Goal: Book appointment/travel/reservation

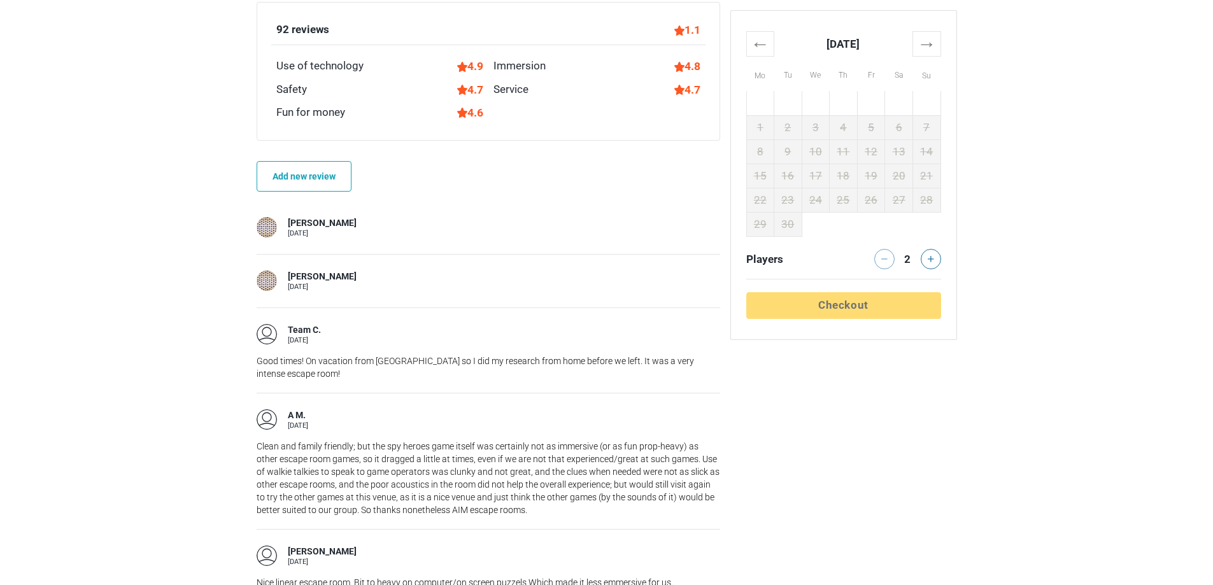
scroll to position [1566, 0]
drag, startPoint x: 334, startPoint y: 229, endPoint x: 263, endPoint y: 230, distance: 70.7
click at [263, 230] on div "Dmitri E. 28 September" at bounding box center [488, 228] width 463 height 20
click at [185, 207] on main "Escape room Spy Heroes London, United Kingdom 1.05 (92) Save your super-spy pal…" at bounding box center [606, 462] width 1213 height 3283
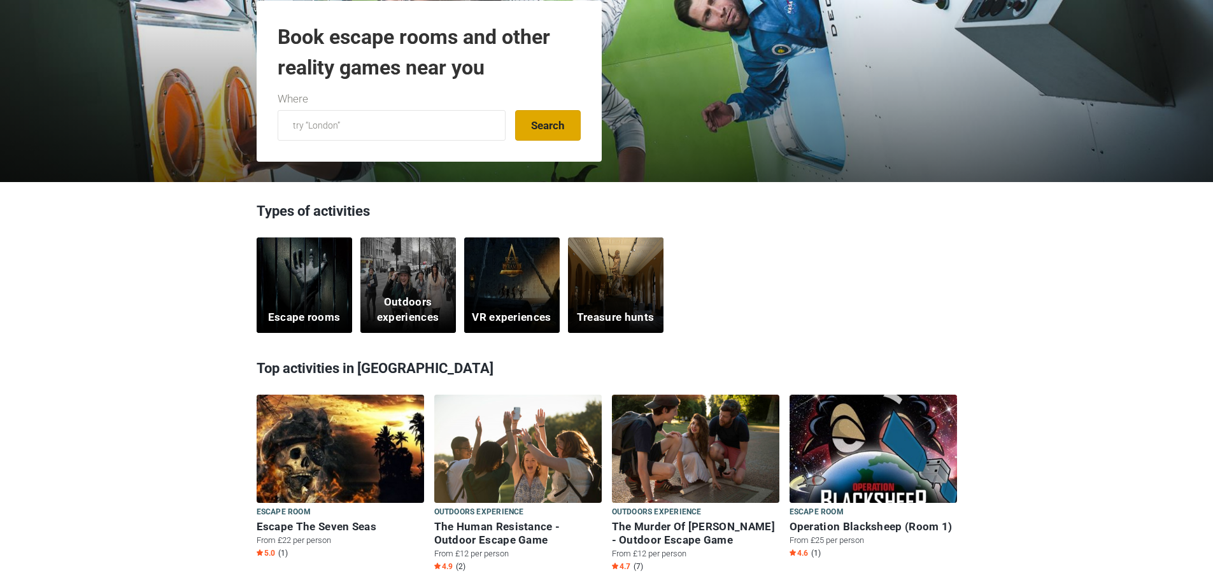
scroll to position [64, 0]
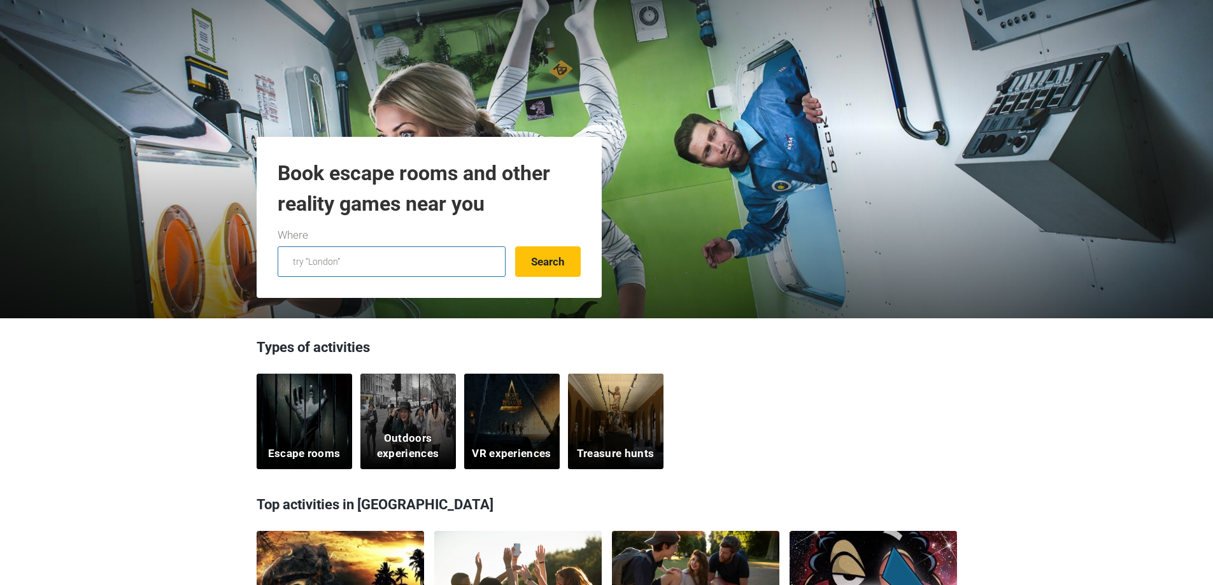
click at [471, 251] on input "text" at bounding box center [392, 261] width 228 height 31
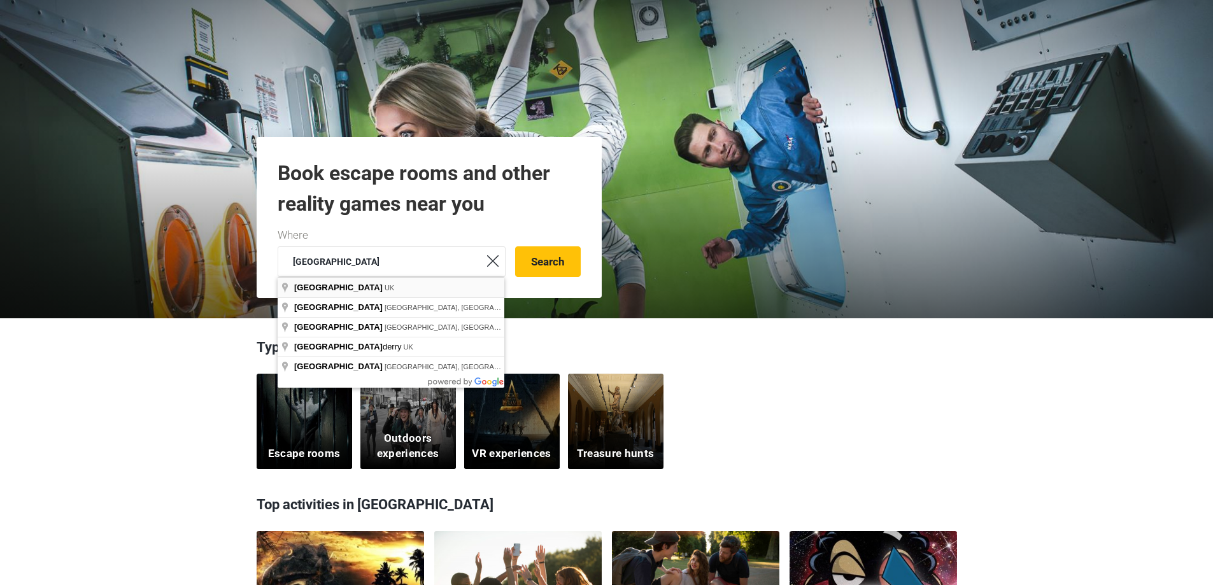
type input "London, UK"
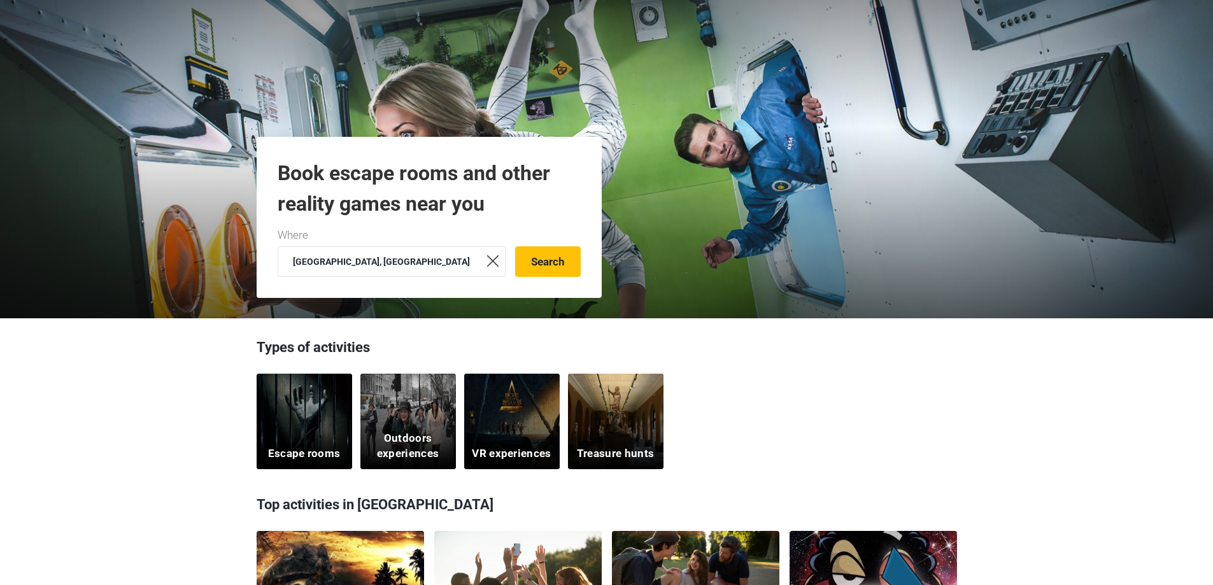
click at [575, 261] on button "Search" at bounding box center [548, 261] width 66 height 31
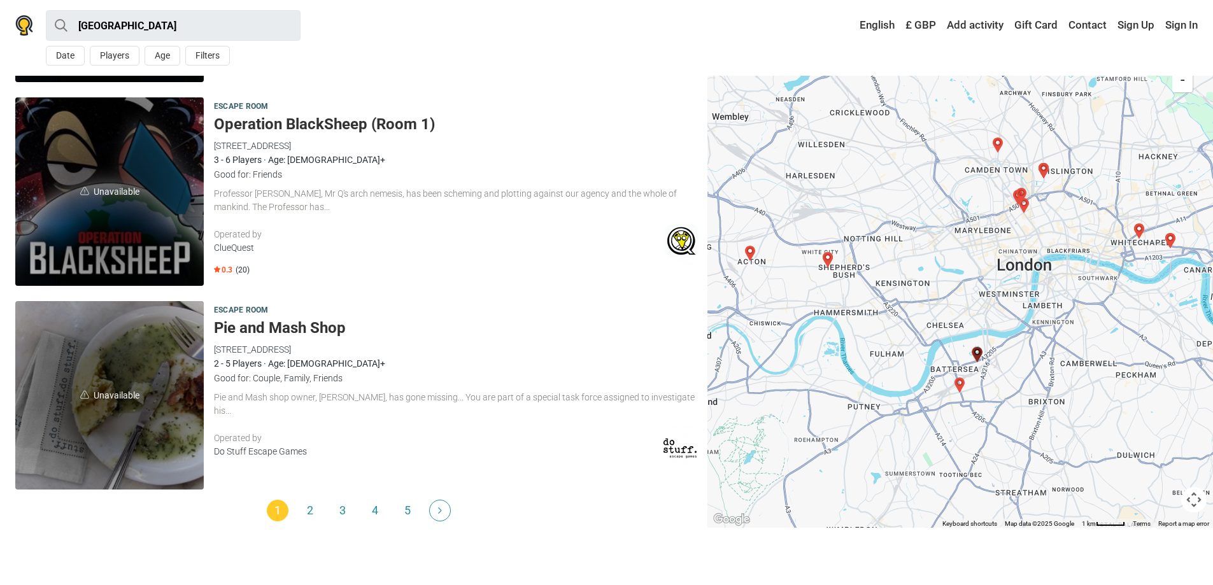
scroll to position [3819, 0]
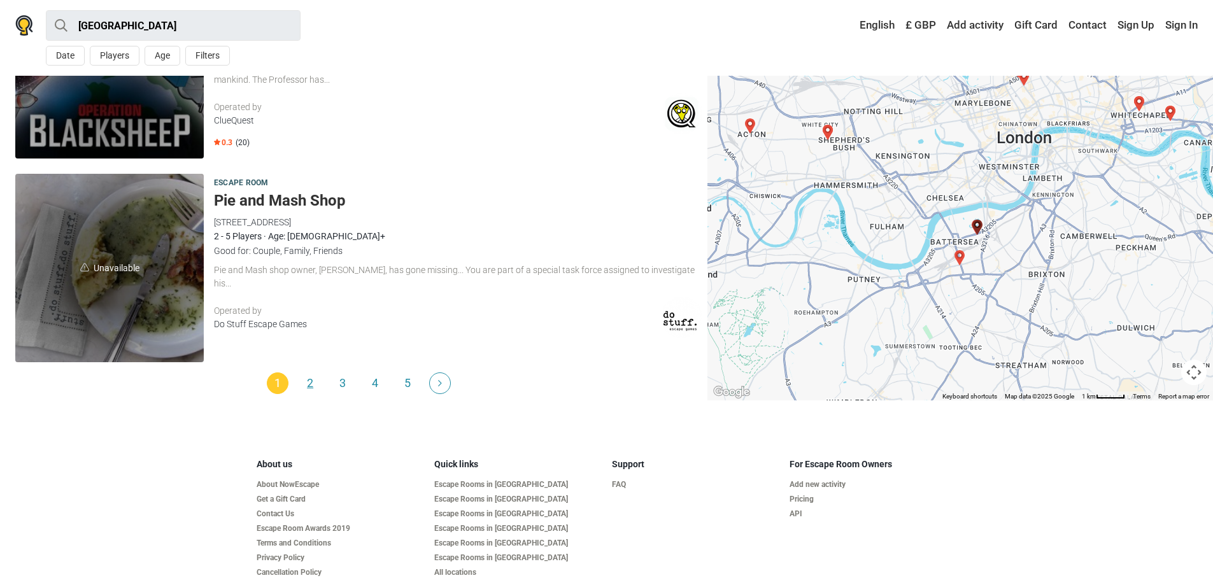
click at [313, 385] on link "2" at bounding box center [310, 383] width 22 height 22
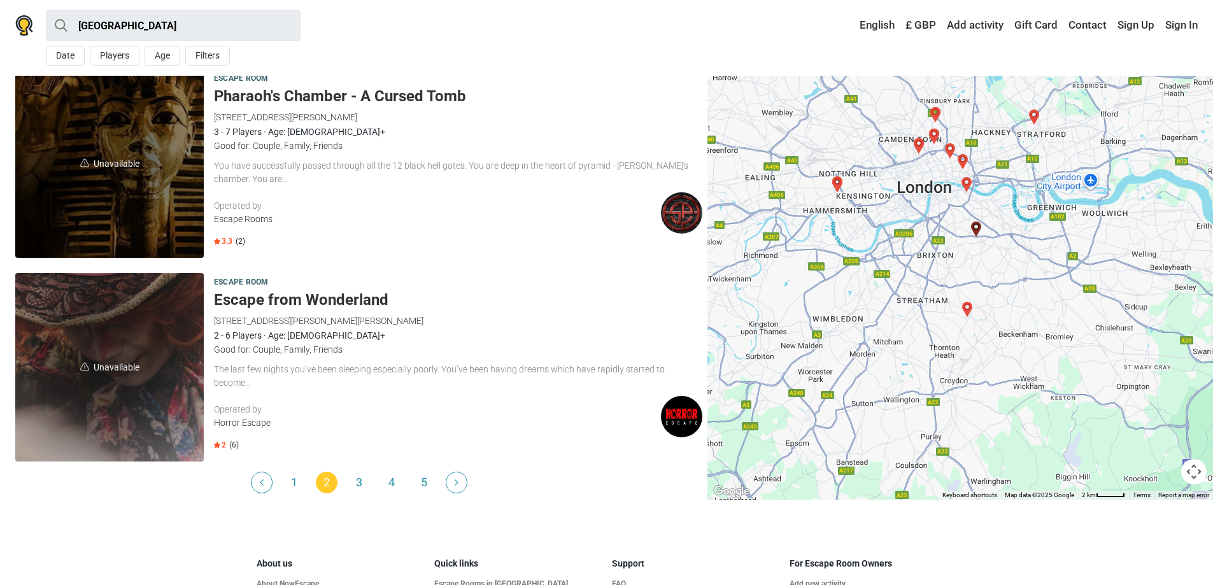
scroll to position [3756, 0]
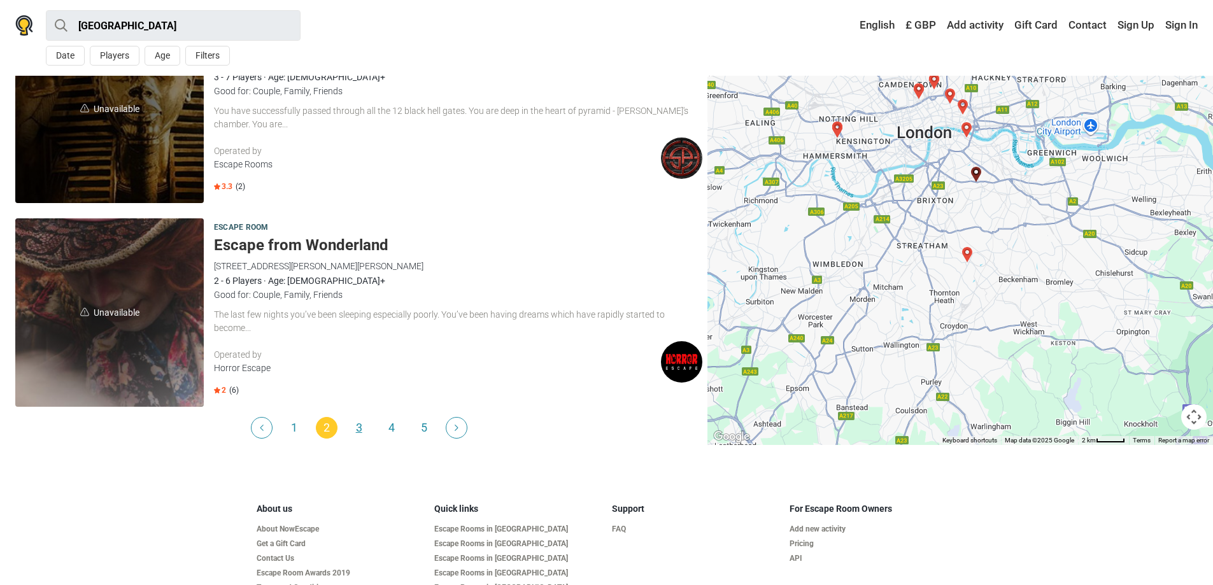
click at [362, 426] on link "3" at bounding box center [359, 428] width 22 height 22
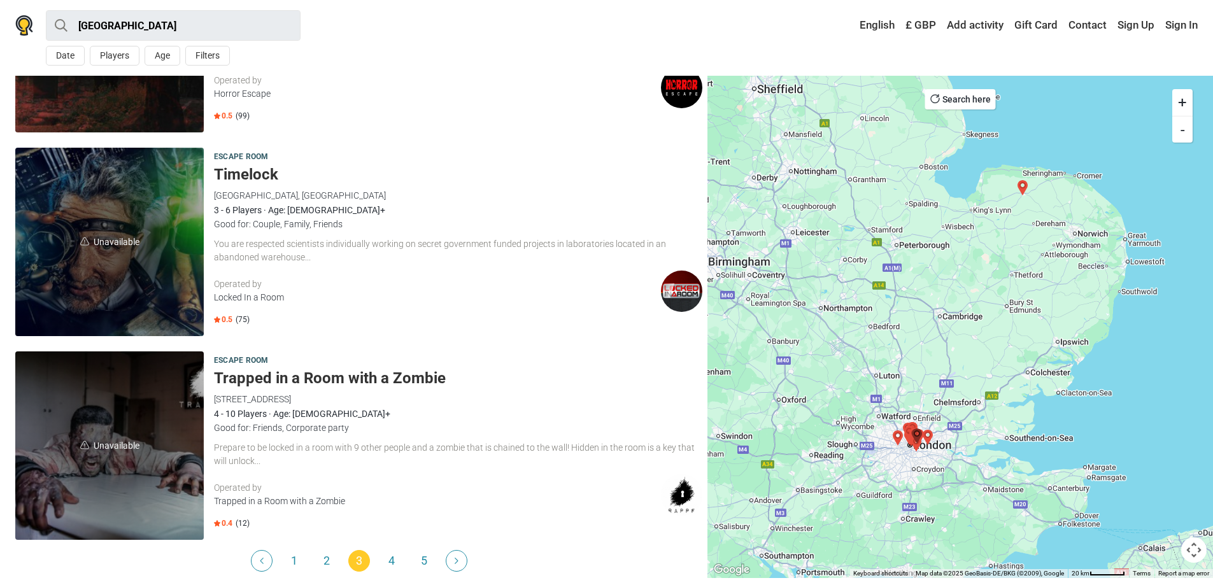
scroll to position [3819, 0]
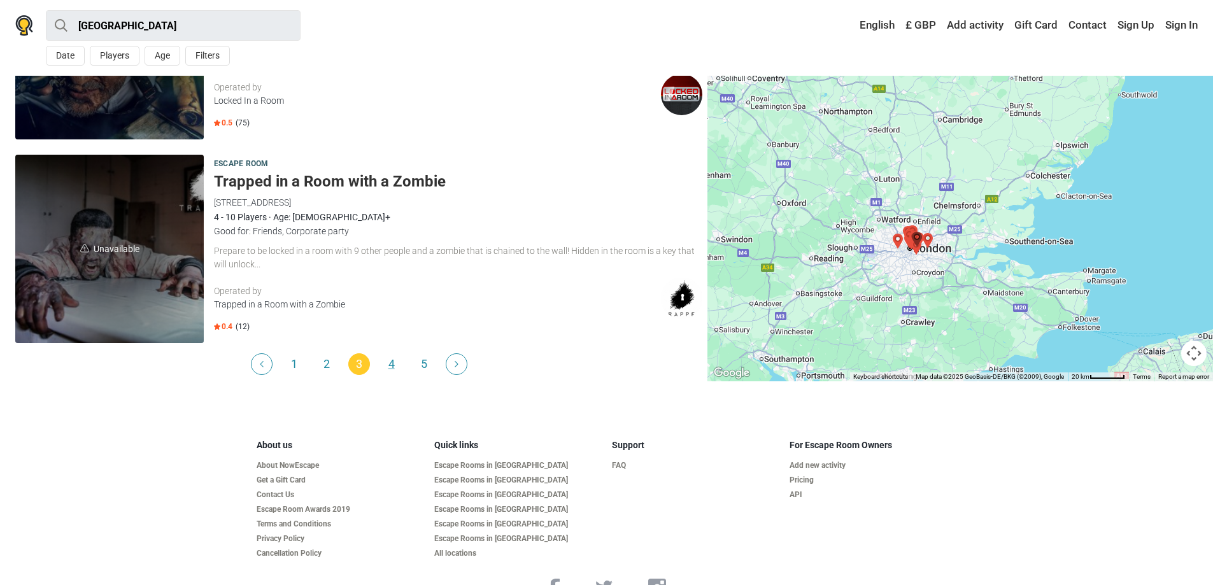
click at [397, 363] on link "4" at bounding box center [392, 364] width 22 height 22
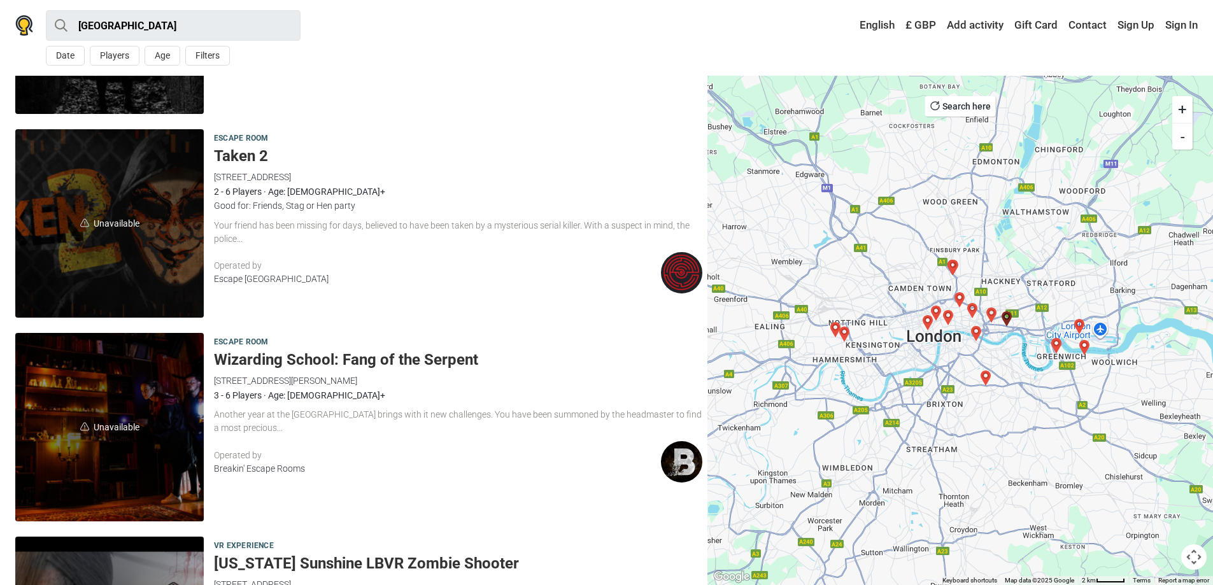
scroll to position [3692, 0]
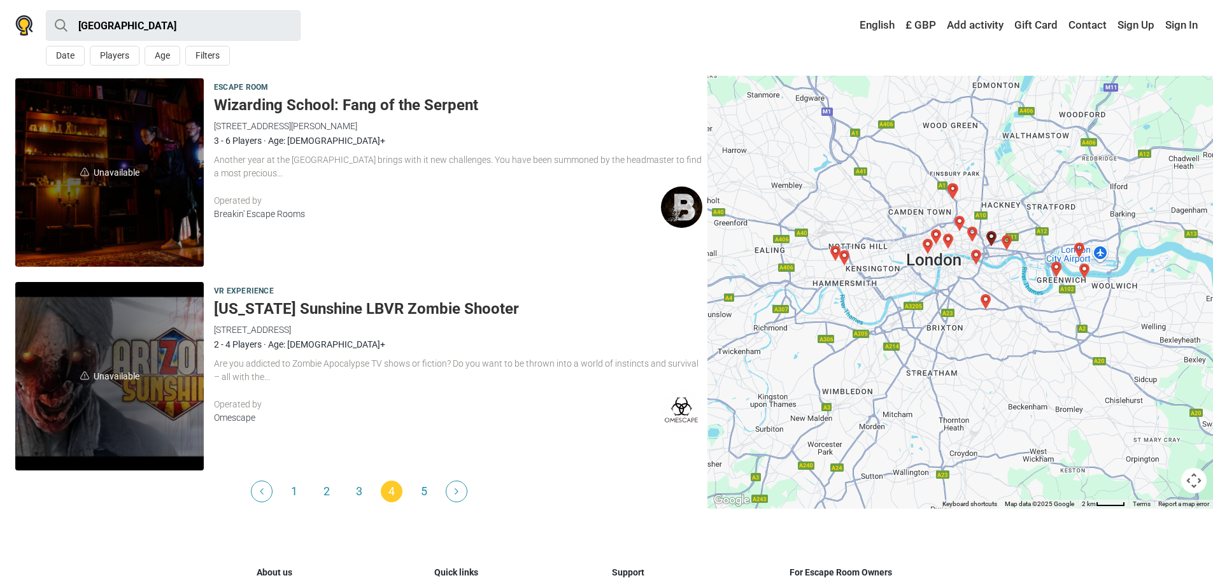
click at [411, 485] on ul "1 2 3 4 (current) 5" at bounding box center [358, 492] width 687 height 22
click at [432, 496] on link "5" at bounding box center [424, 492] width 22 height 22
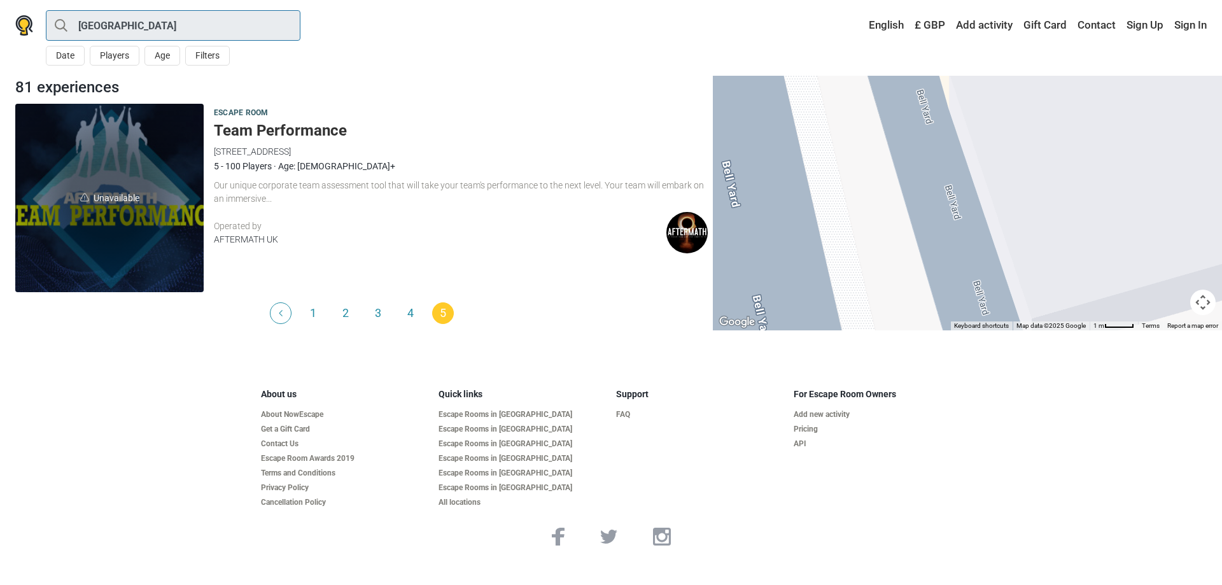
click at [190, 29] on input "[GEOGRAPHIC_DATA]" at bounding box center [173, 25] width 255 height 31
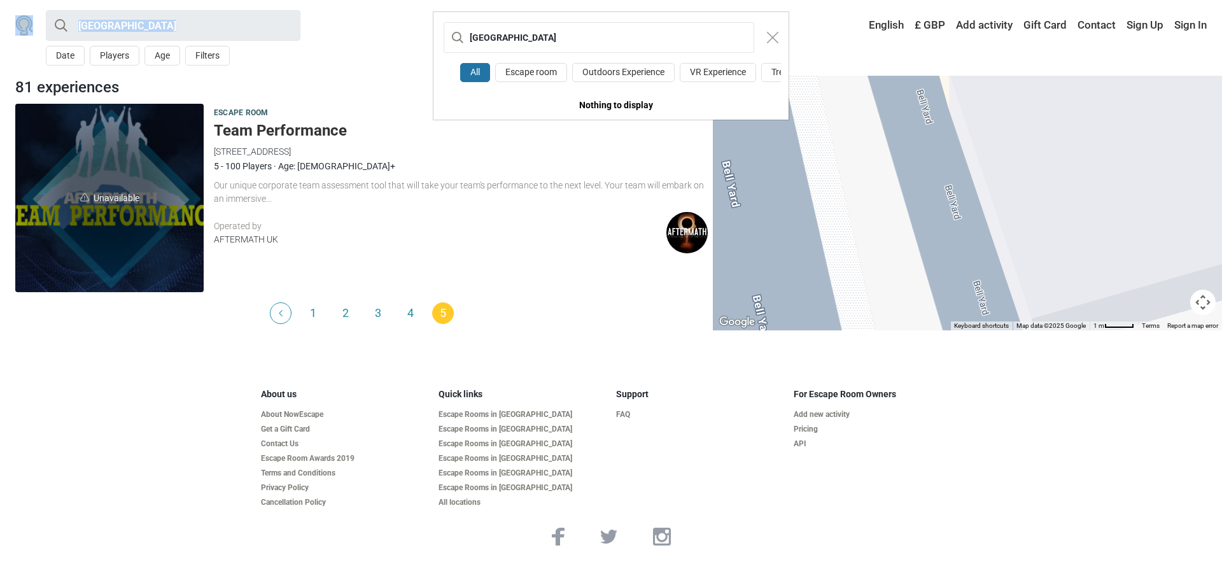
click at [190, 29] on div "London All Escape room Outdoors Experience VR Experience Treasure Hunt Nothing …" at bounding box center [611, 292] width 1222 height 585
click at [124, 37] on div "London All Escape room Outdoors Experience VR Experience Treasure Hunt Nothing …" at bounding box center [611, 292] width 1222 height 585
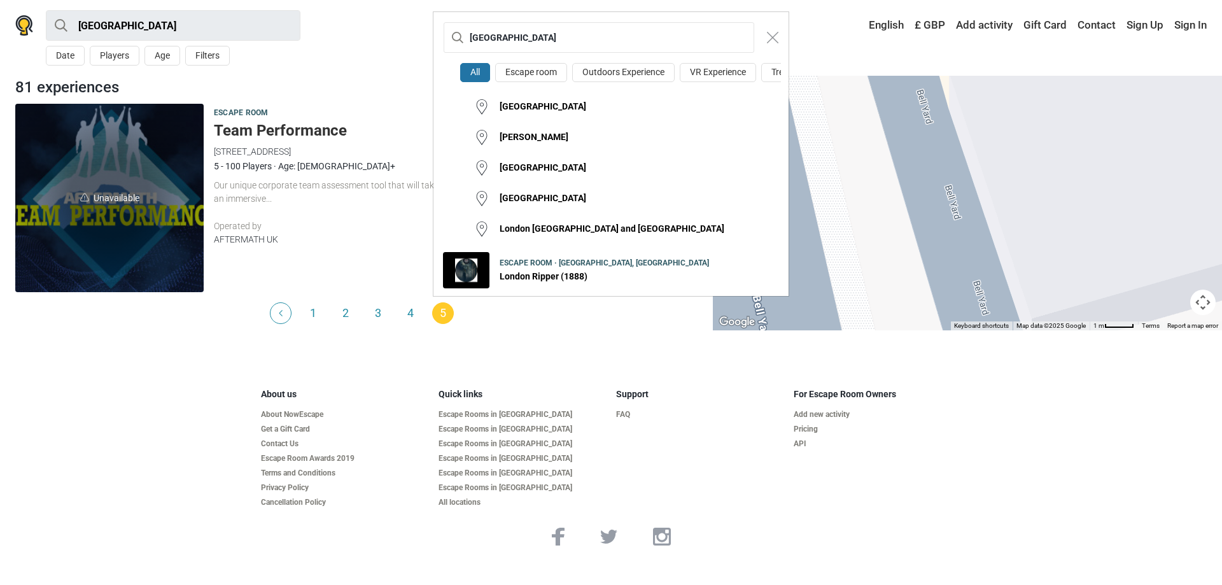
click at [125, 25] on div "London All Escape room Outdoors Experience VR Experience Treasure Hunt London S…" at bounding box center [611, 292] width 1222 height 585
click at [587, 36] on input "London" at bounding box center [599, 37] width 311 height 31
click at [587, 36] on input "[GEOGRAPHIC_DATA]" at bounding box center [599, 37] width 311 height 31
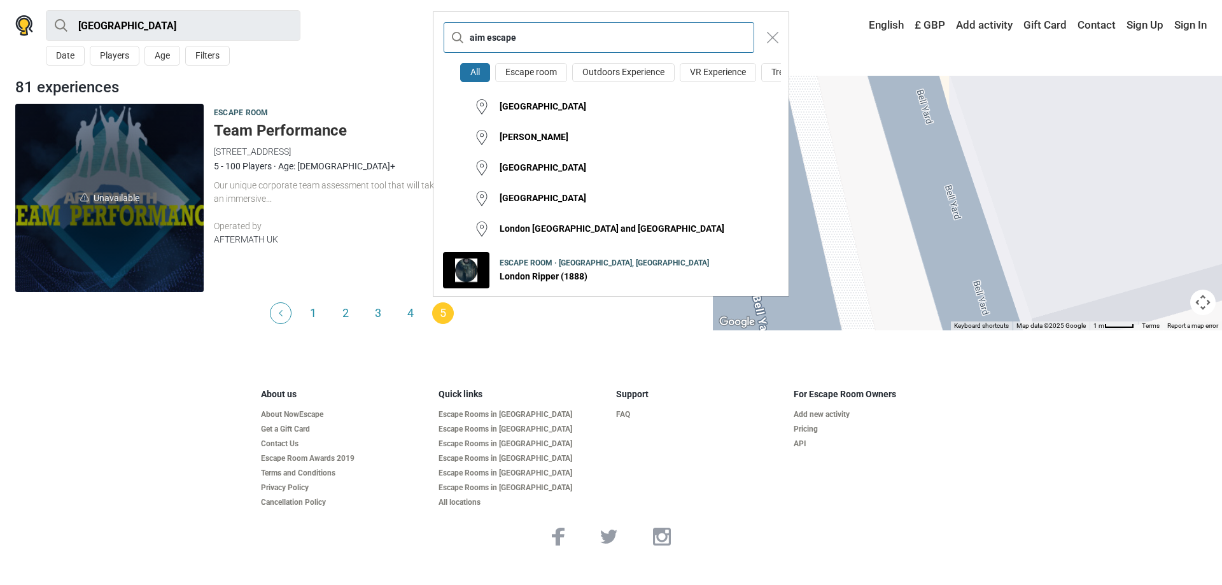
type input "aim escape"
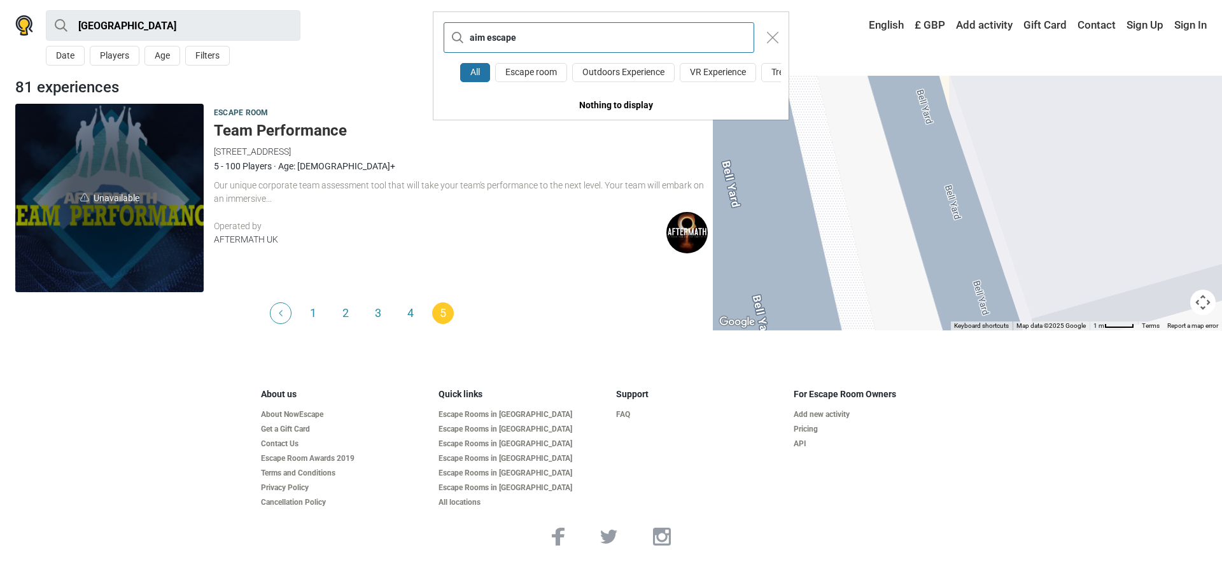
drag, startPoint x: 568, startPoint y: 40, endPoint x: 388, endPoint y: 23, distance: 180.3
click at [388, 23] on div "aim escape All Escape room Outdoors Experience VR Experience Treasure Hunt Noth…" at bounding box center [611, 292] width 1222 height 585
click at [8, 27] on div "All Escape room Outdoors Experience VR Experience Treasure Hunt Around Me" at bounding box center [611, 292] width 1222 height 585
click at [15, 25] on div "All Escape room Outdoors Experience VR Experience Treasure Hunt Around Me" at bounding box center [611, 292] width 1222 height 585
click at [22, 30] on div "All Escape room Outdoors Experience VR Experience Treasure Hunt Around Me" at bounding box center [611, 292] width 1222 height 585
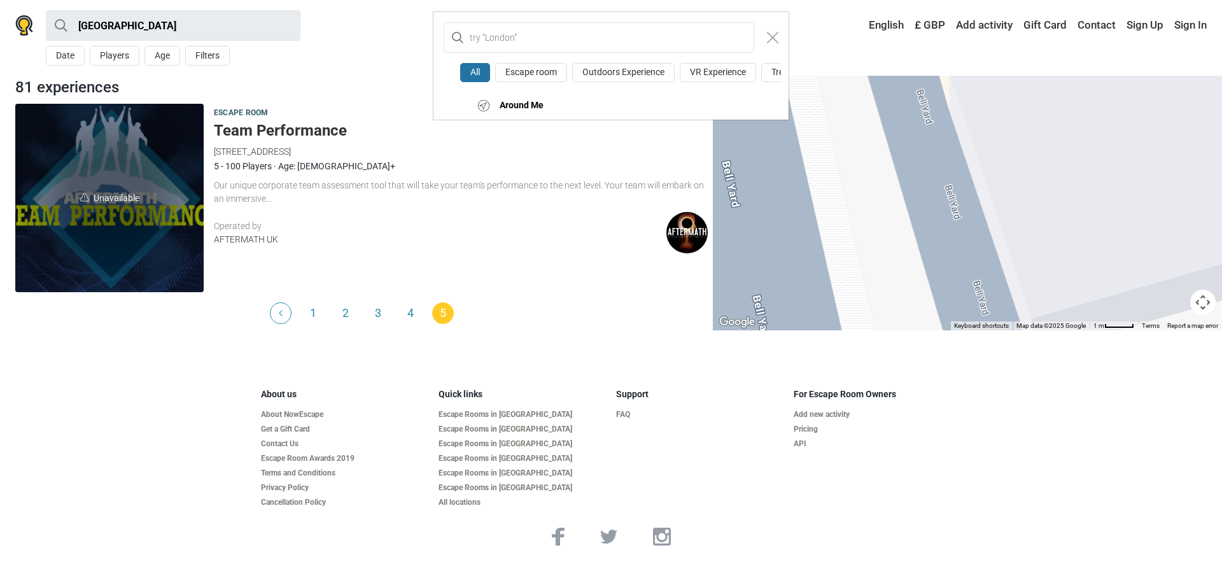
click at [23, 30] on div "All Escape room Outdoors Experience VR Experience Treasure Hunt Around Me" at bounding box center [611, 292] width 1222 height 585
click at [38, 32] on div "All Escape room Outdoors Experience VR Experience Treasure Hunt Around Me" at bounding box center [611, 292] width 1222 height 585
click at [27, 29] on div "All Escape room Outdoors Experience VR Experience Treasure Hunt Around Me" at bounding box center [611, 292] width 1222 height 585
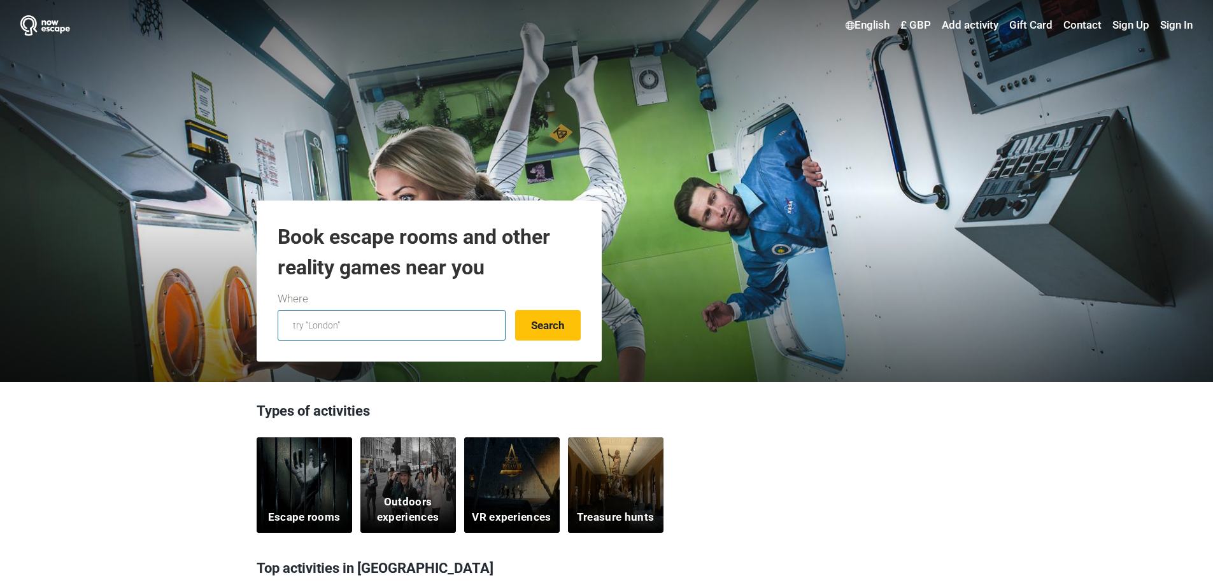
click at [344, 333] on input "text" at bounding box center [392, 325] width 228 height 31
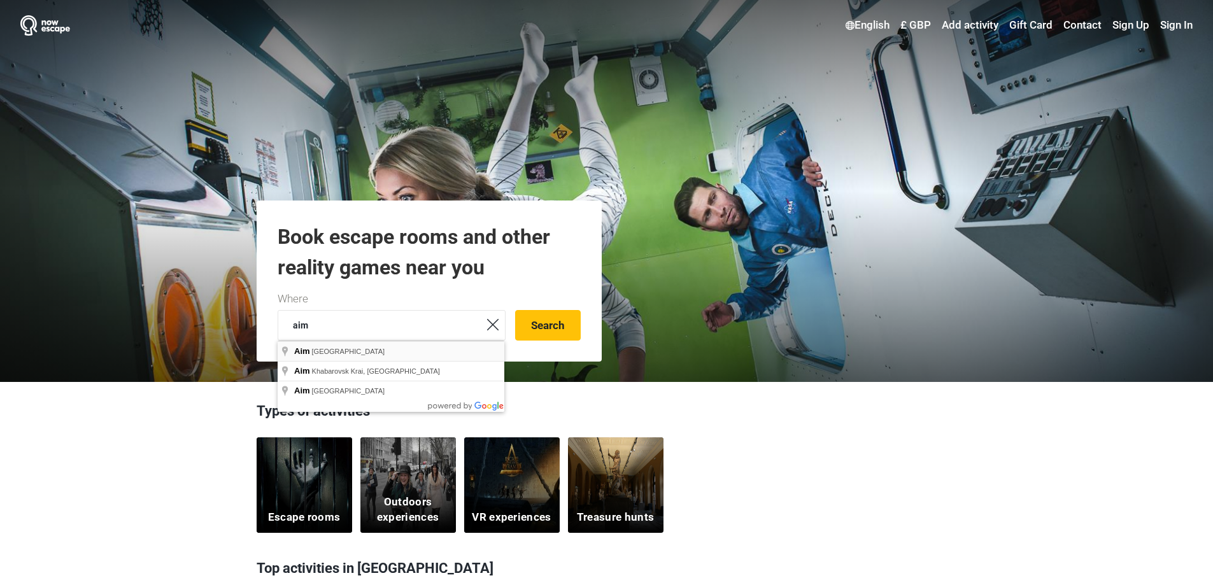
type input "Aim, Uzbekistan"
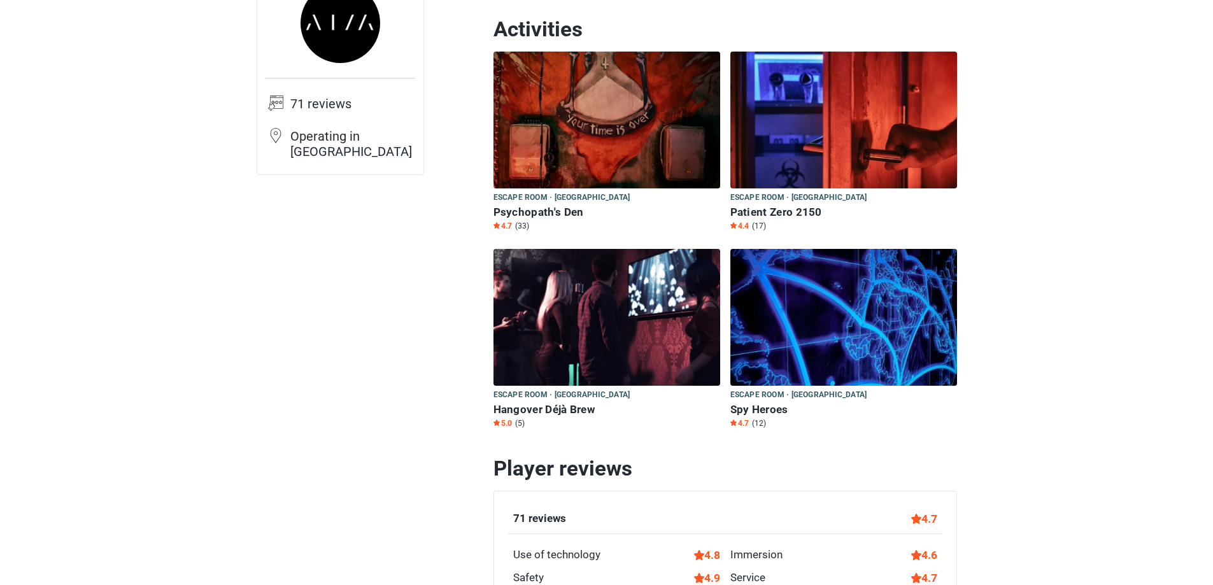
scroll to position [127, 0]
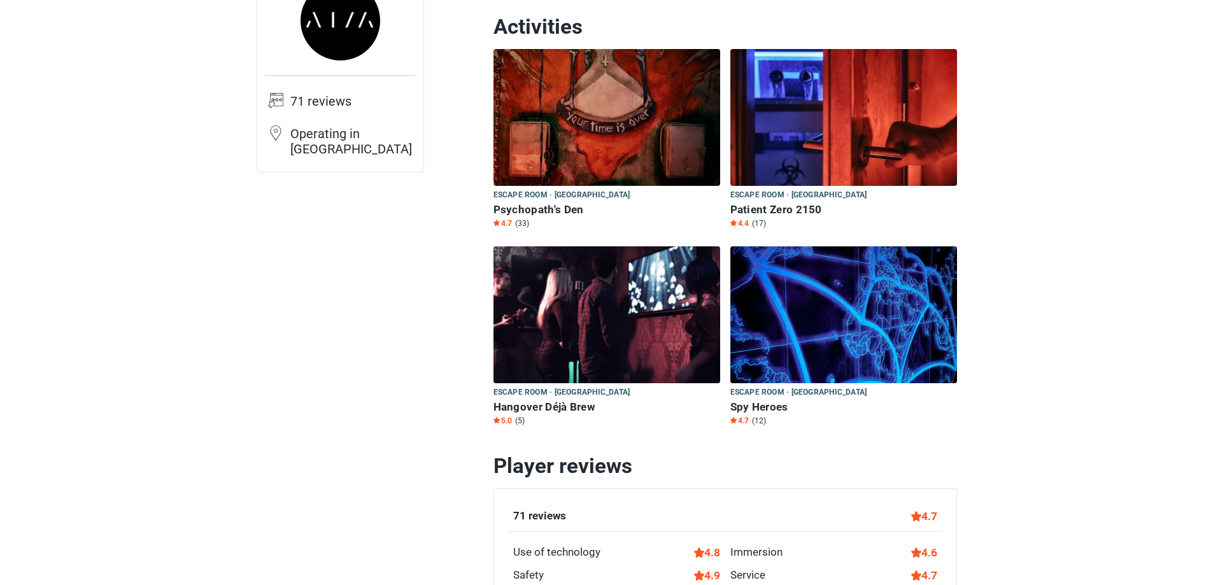
click at [557, 330] on img at bounding box center [606, 314] width 227 height 137
click at [592, 66] on img at bounding box center [606, 117] width 227 height 137
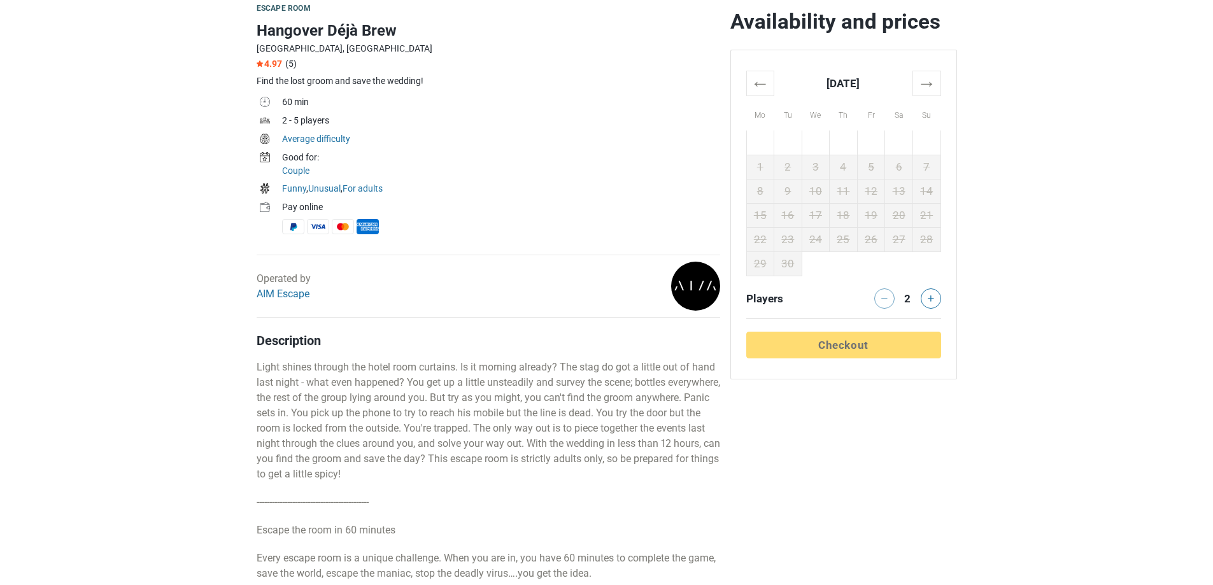
scroll to position [382, 0]
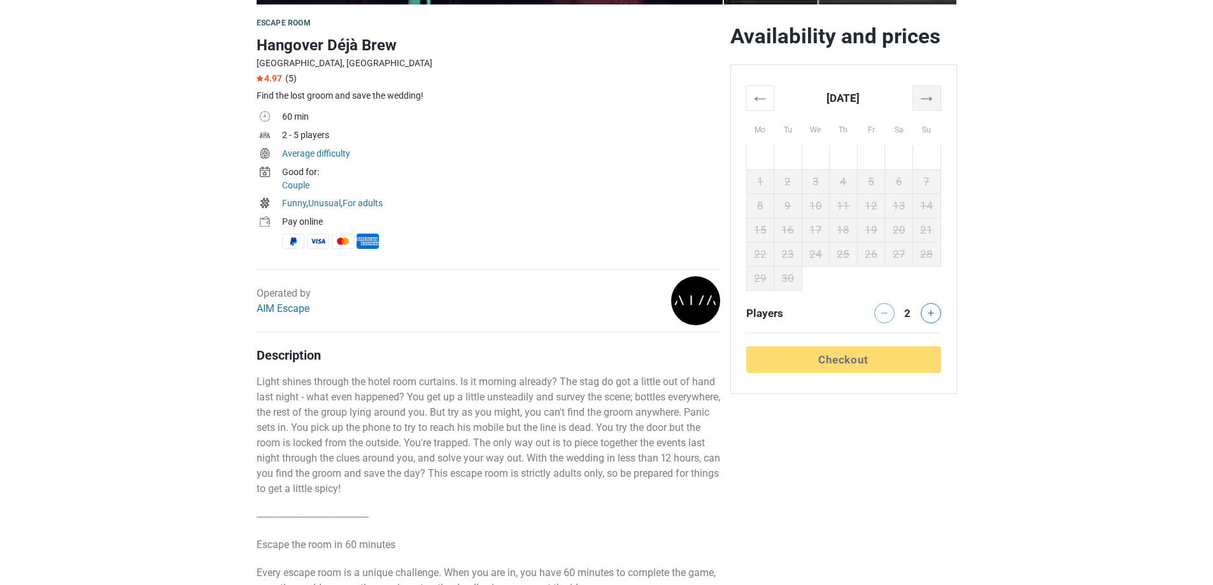
drag, startPoint x: 926, startPoint y: 84, endPoint x: 930, endPoint y: 99, distance: 15.9
click at [926, 85] on div "← [DATE] → Mo Tu We Th Fr Sa Su 25 26 27 28 29 30 31 1 2 3 4 5 6 7 8 9 10 11 12…" at bounding box center [843, 229] width 225 height 328
click at [931, 100] on th "→" at bounding box center [926, 97] width 28 height 25
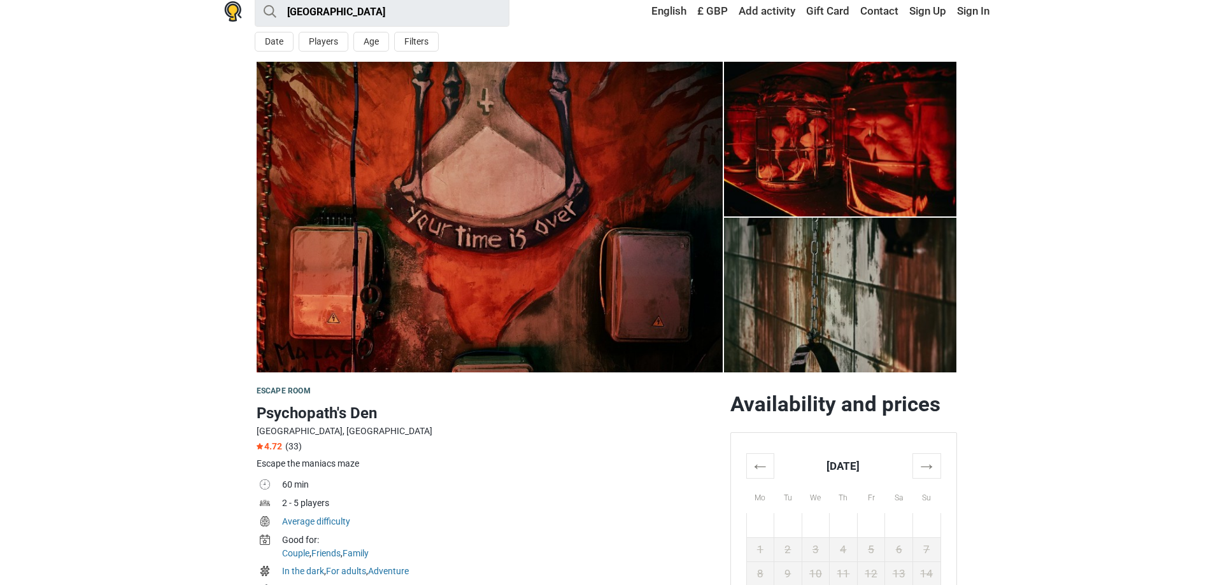
scroll to position [318, 0]
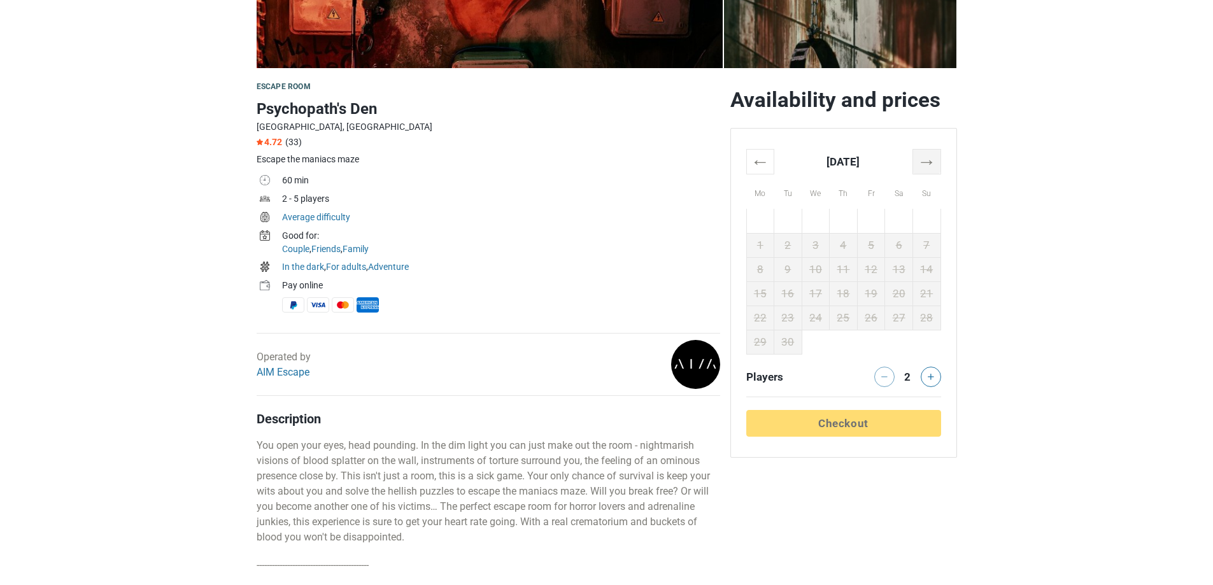
click at [922, 163] on th "→" at bounding box center [926, 161] width 28 height 25
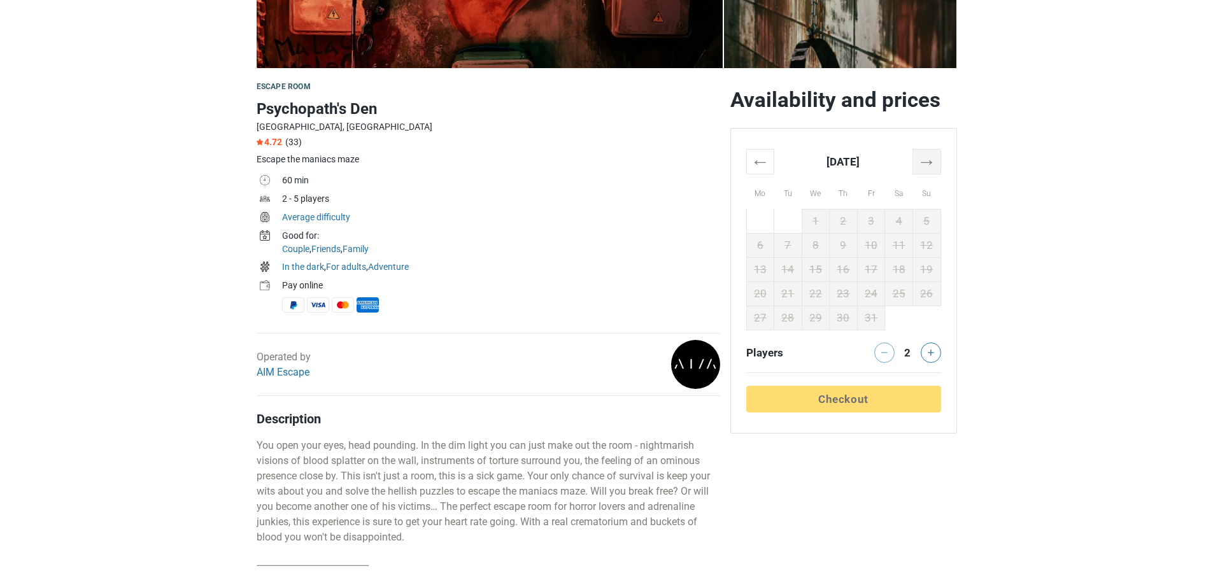
click at [922, 163] on th "→" at bounding box center [926, 161] width 28 height 25
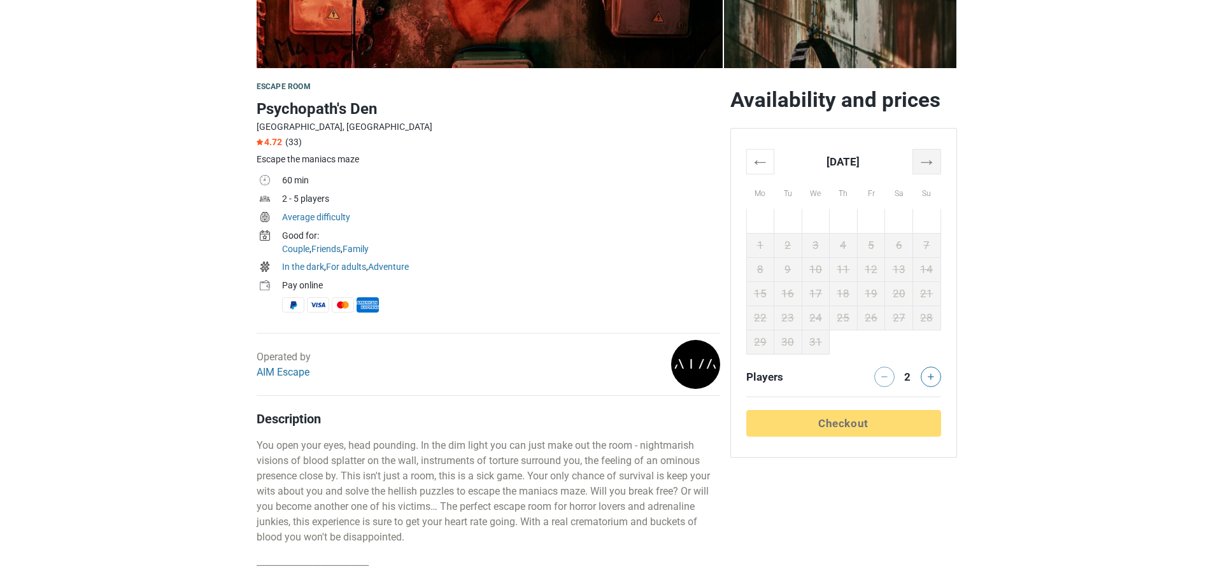
click at [922, 163] on th "→" at bounding box center [926, 161] width 28 height 25
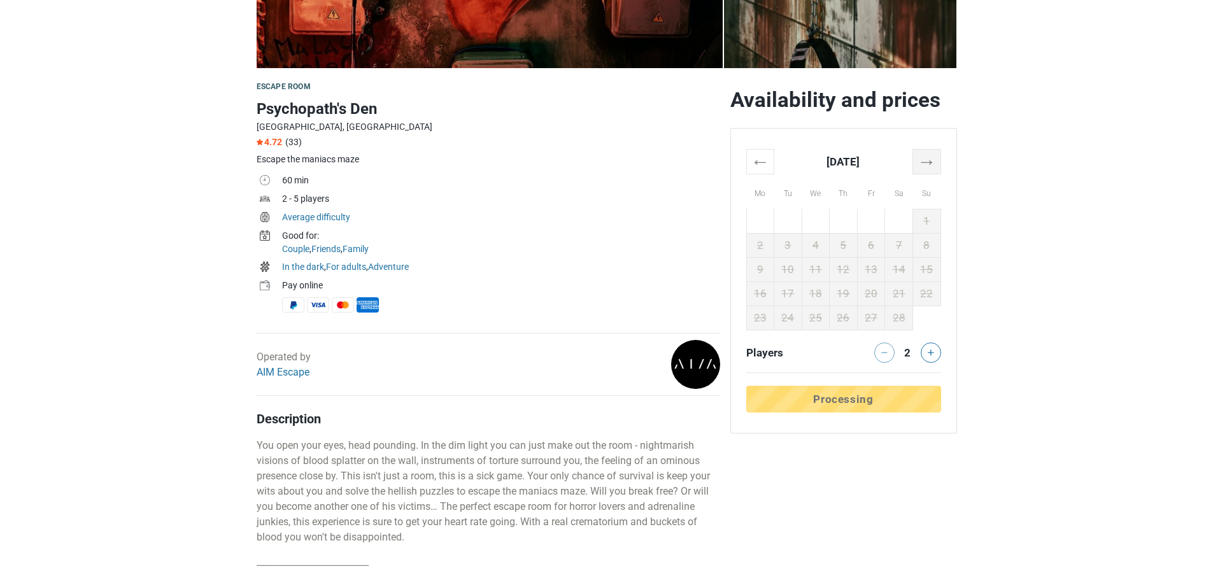
click at [922, 163] on th "→" at bounding box center [926, 161] width 28 height 25
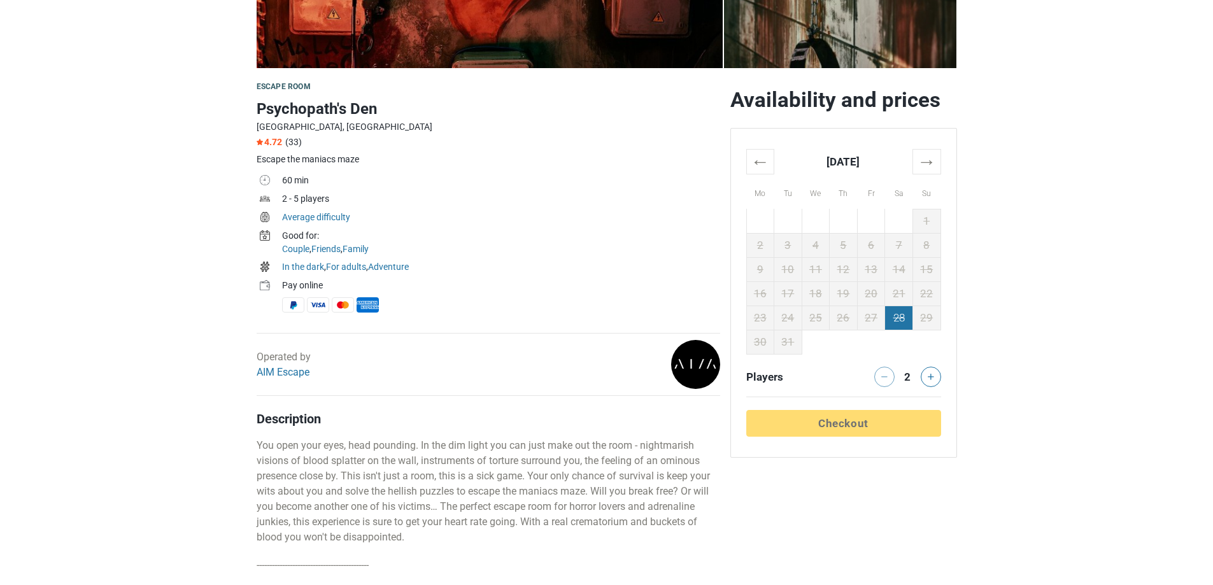
click at [909, 320] on td "28" at bounding box center [899, 318] width 28 height 24
click at [303, 373] on link "AIM Escape" at bounding box center [283, 372] width 53 height 12
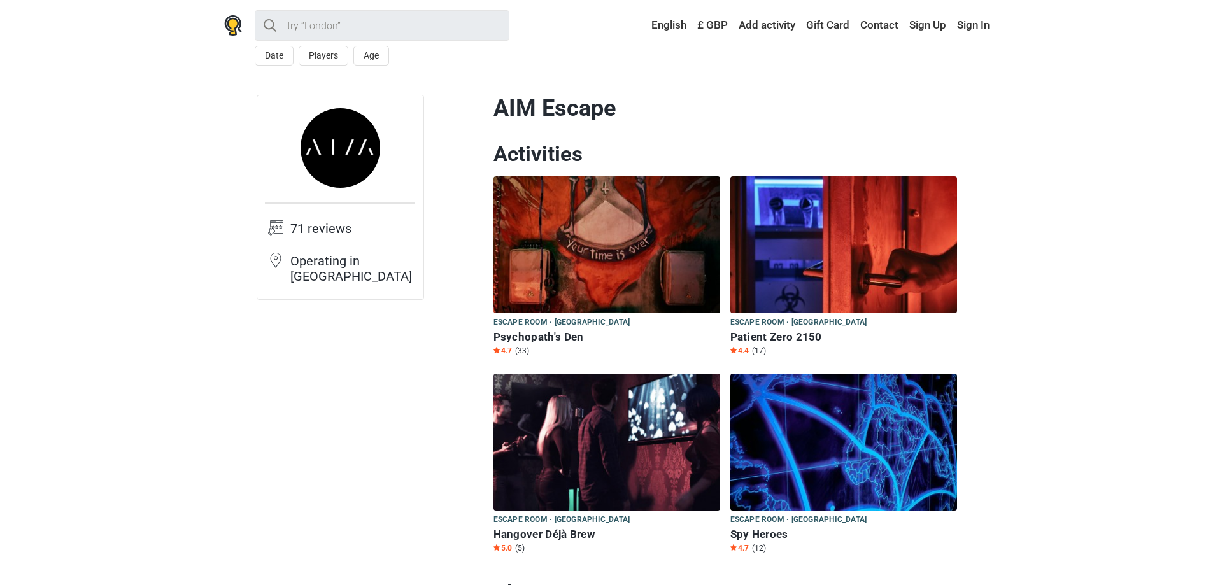
click at [679, 253] on img at bounding box center [606, 244] width 227 height 137
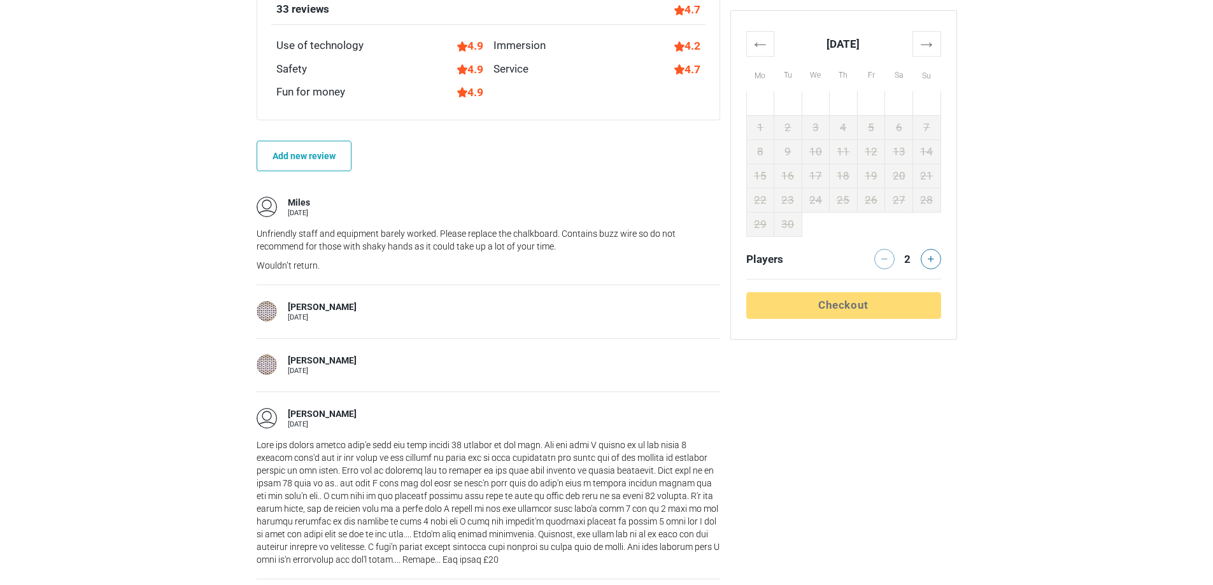
scroll to position [1655, 0]
